Goal: Navigation & Orientation: Find specific page/section

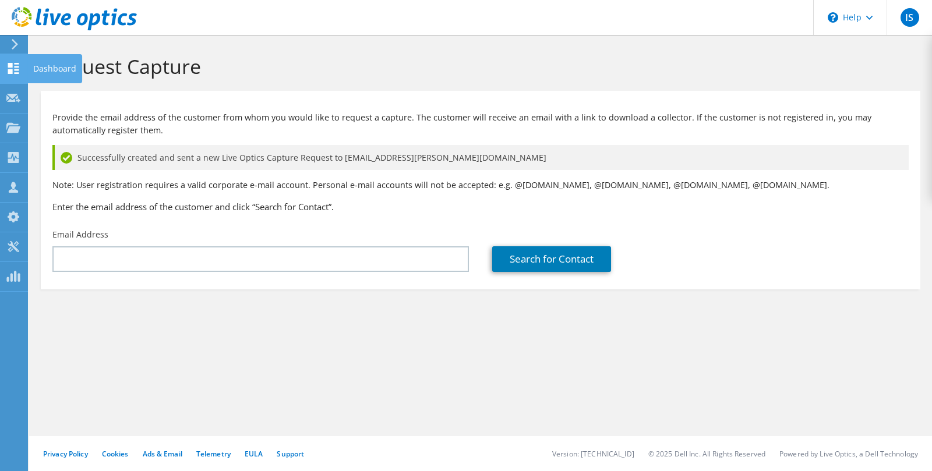
click at [9, 65] on use at bounding box center [13, 68] width 11 height 11
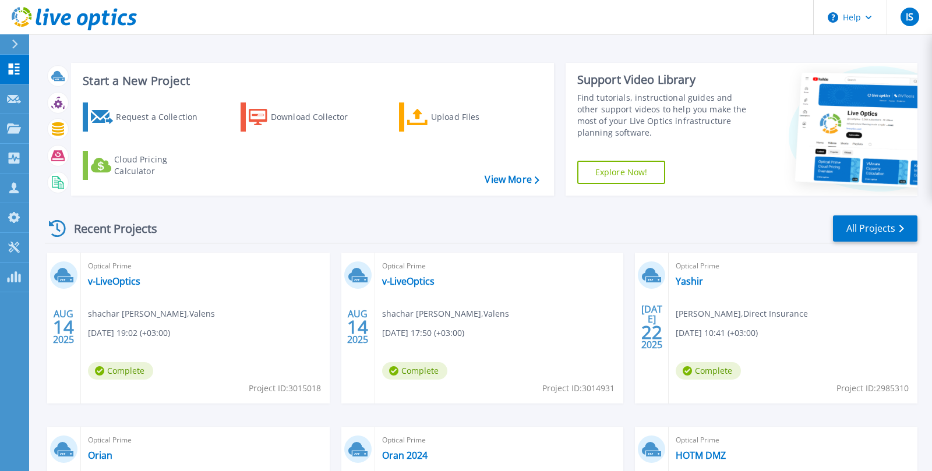
click at [73, 20] on icon at bounding box center [74, 19] width 125 height 24
click at [30, 65] on p "Dashboard" at bounding box center [51, 70] width 43 height 30
click at [11, 280] on rect at bounding box center [12, 278] width 2 height 9
